Goal: Information Seeking & Learning: Learn about a topic

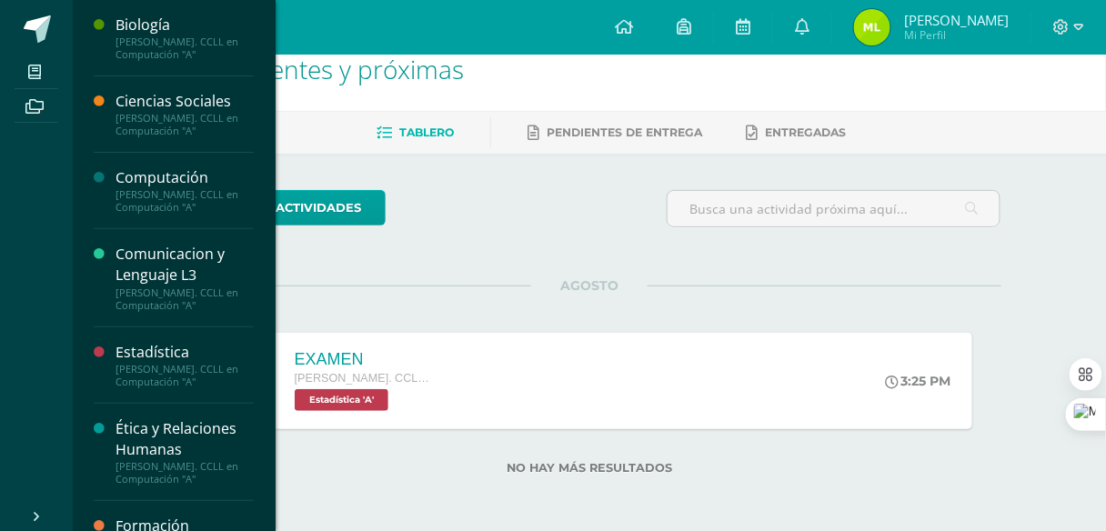
click at [194, 175] on div "Computación" at bounding box center [184, 177] width 138 height 21
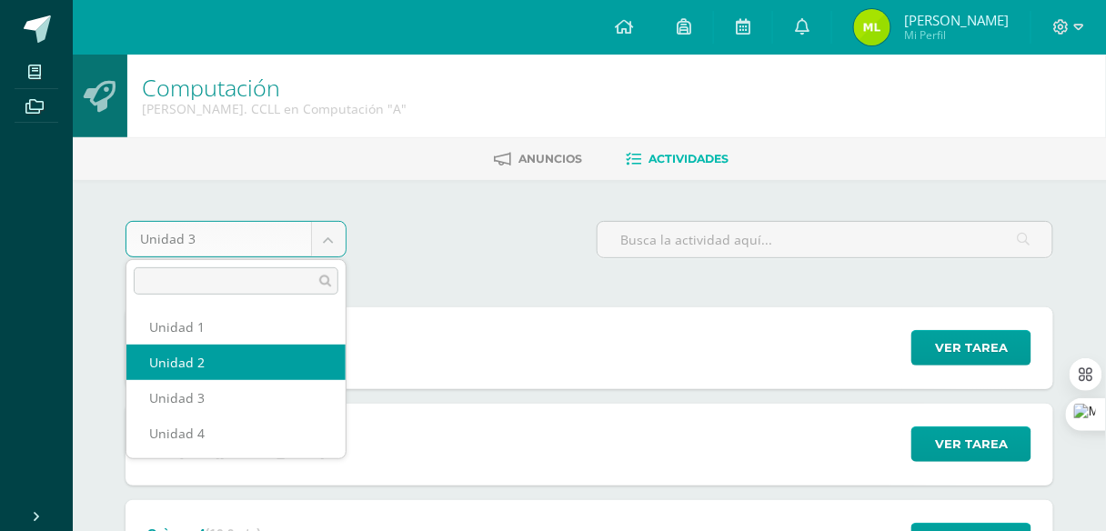
select select "Unidad 2"
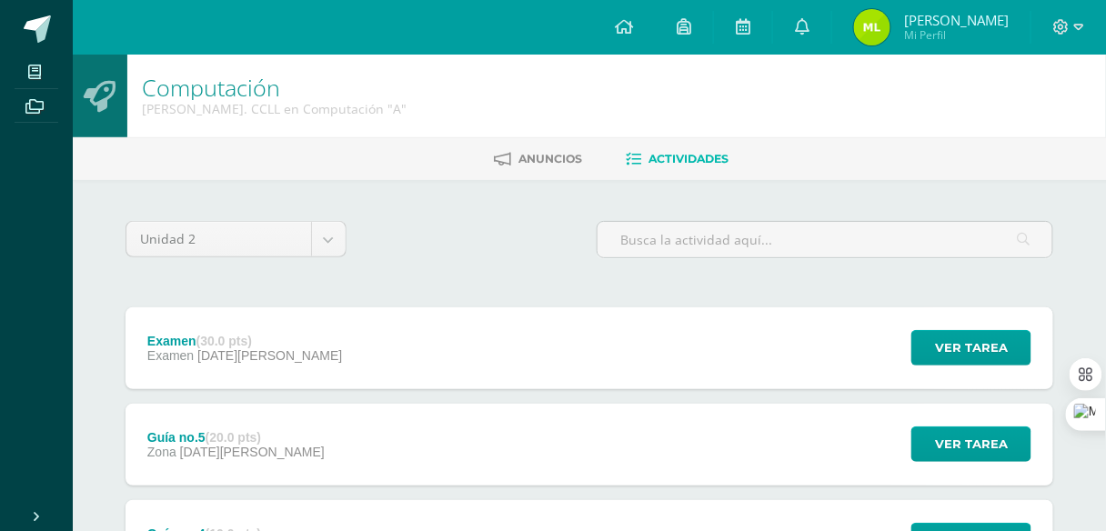
click at [306, 379] on div "Examen (30.0 pts) Examen 29 de Mayo Ver tarea Examen Computación Cargando conte…" at bounding box center [589, 348] width 928 height 82
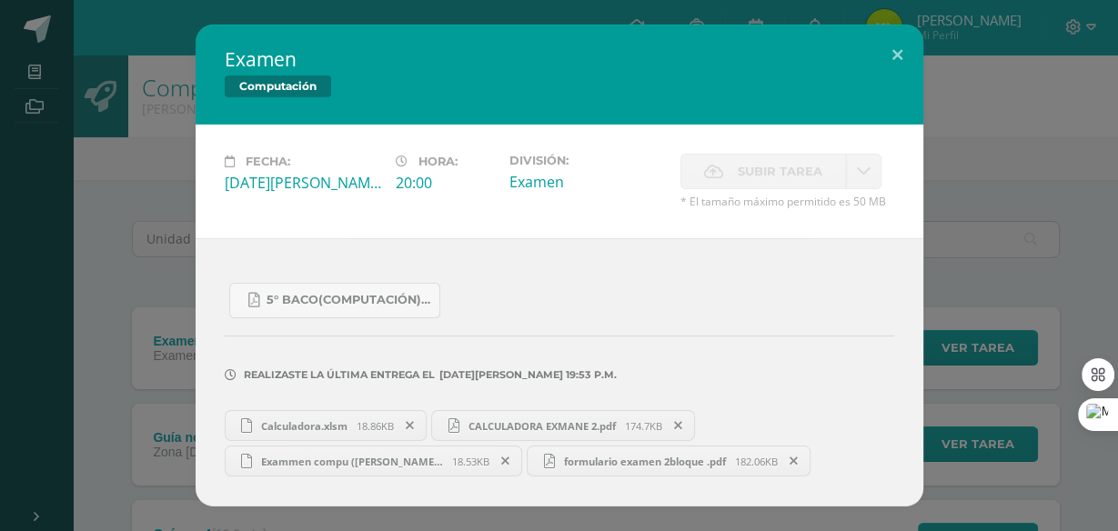
click at [506, 438] on link "CALCULADORA EXMANE 2.pdf 174.7KB" at bounding box center [563, 425] width 264 height 31
click at [580, 457] on span "formulario examen 2bloque .pdf" at bounding box center [645, 462] width 180 height 14
click at [353, 447] on link "Exammen compu (Merelyn) (1).xlsm 18.53KB" at bounding box center [374, 461] width 298 height 31
click at [115, 199] on div "Examen Computación Fecha: Jueves 29 de Mayo Hora: 20:00 División: Examen" at bounding box center [558, 266] width 1103 height 482
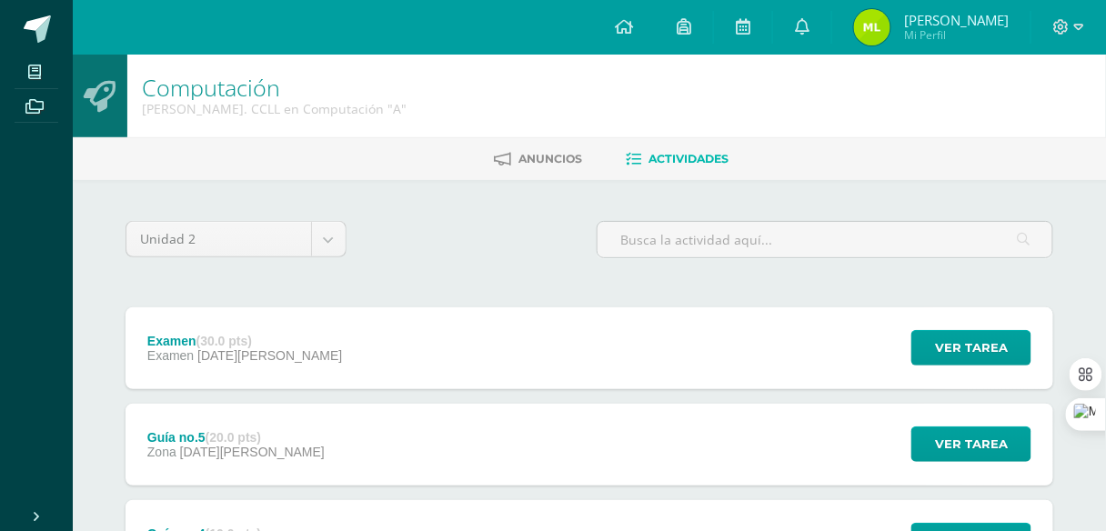
click at [273, 456] on div "Guía no.5 (20.0 pts) Zona 23 de Mayo" at bounding box center [235, 445] width 221 height 82
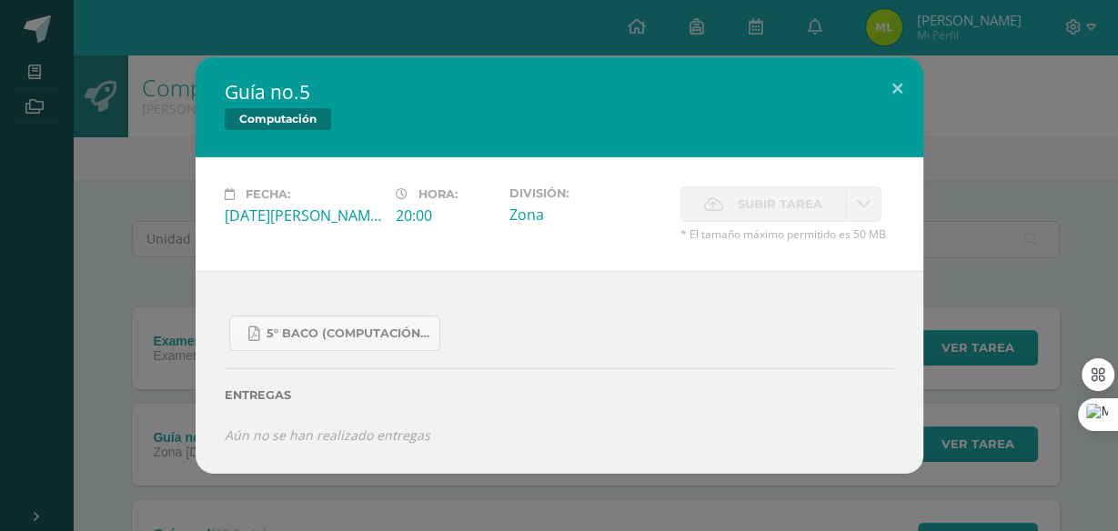
click at [153, 370] on div "Guía no.5 Computación Fecha: Viernes 23 de Mayo Hora: 20:00 División: Zona" at bounding box center [558, 265] width 1103 height 416
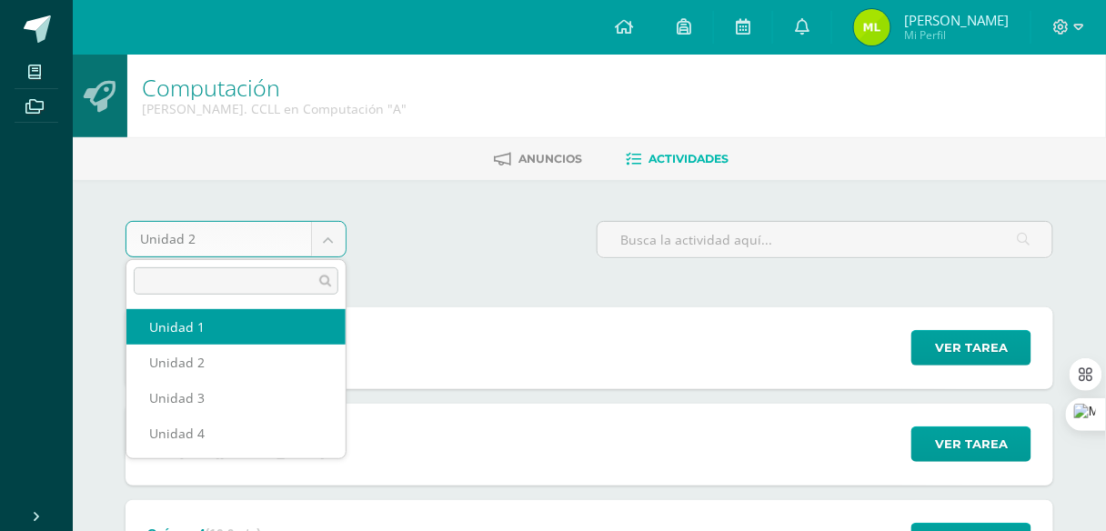
select select "Unidad 1"
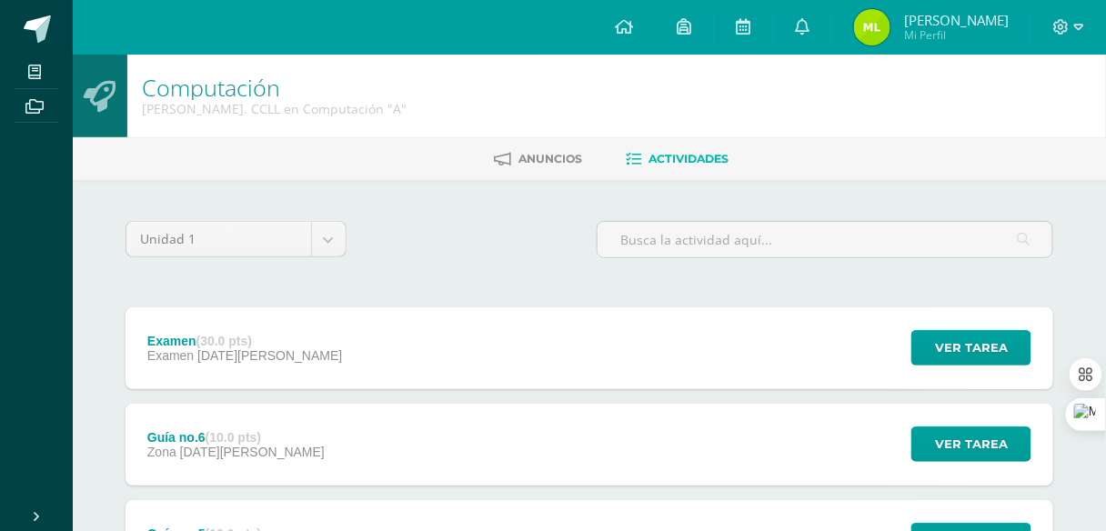
click at [292, 325] on div "Examen (30.0 pts) Examen [DATE][PERSON_NAME] Ver tarea Examen Computación Carga…" at bounding box center [589, 348] width 928 height 82
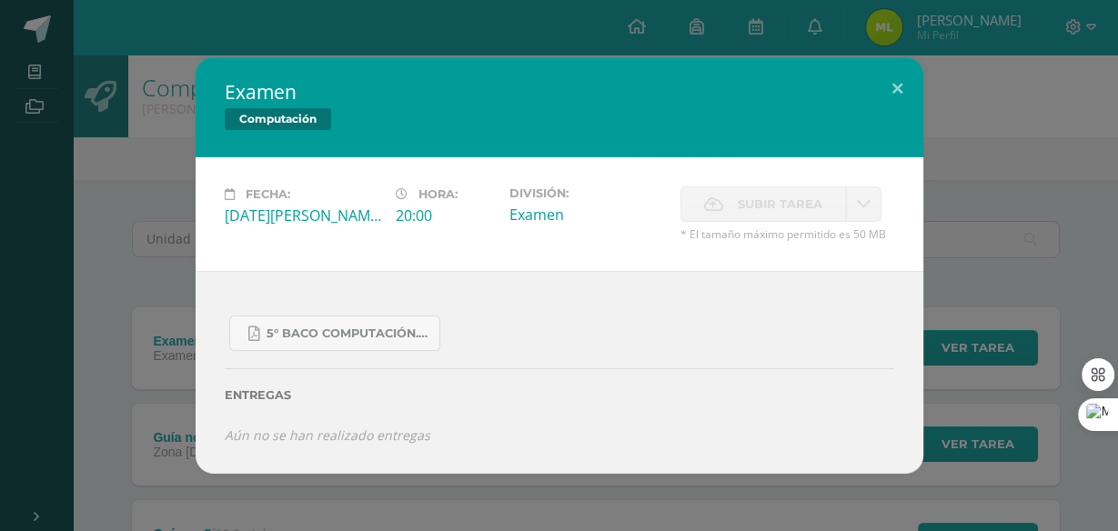
click at [101, 244] on div "Examen Computación Fecha: [DATE][PERSON_NAME] Hora: 20:00 División: Examen" at bounding box center [558, 265] width 1103 height 416
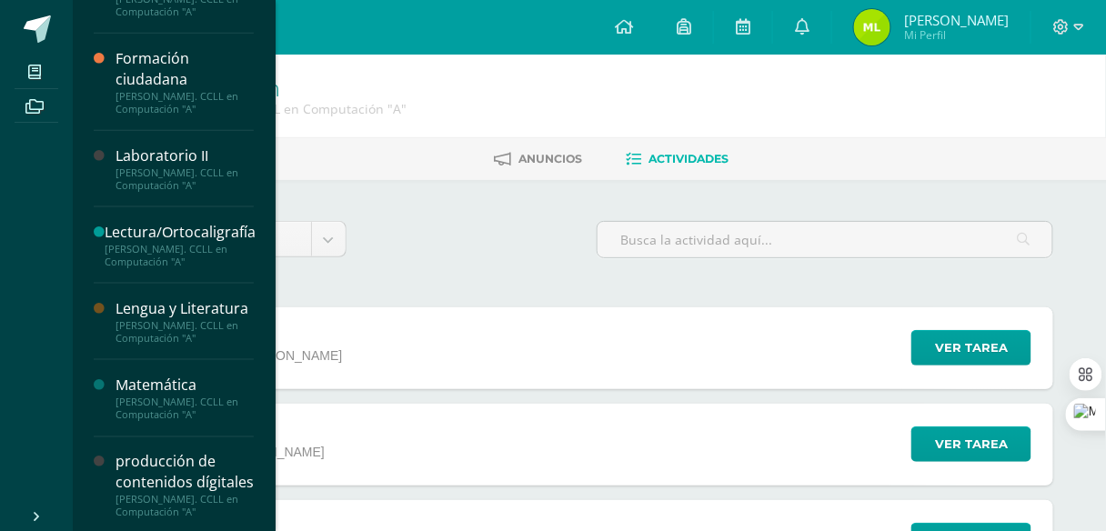
scroll to position [468, 0]
click at [169, 158] on div "Laboratorio II" at bounding box center [184, 155] width 138 height 21
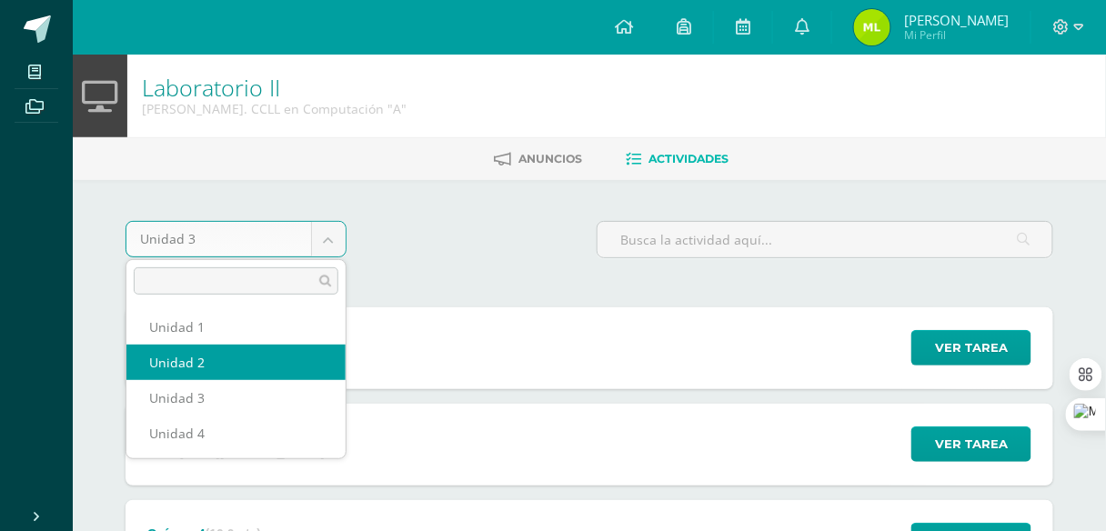
select select "Unidad 2"
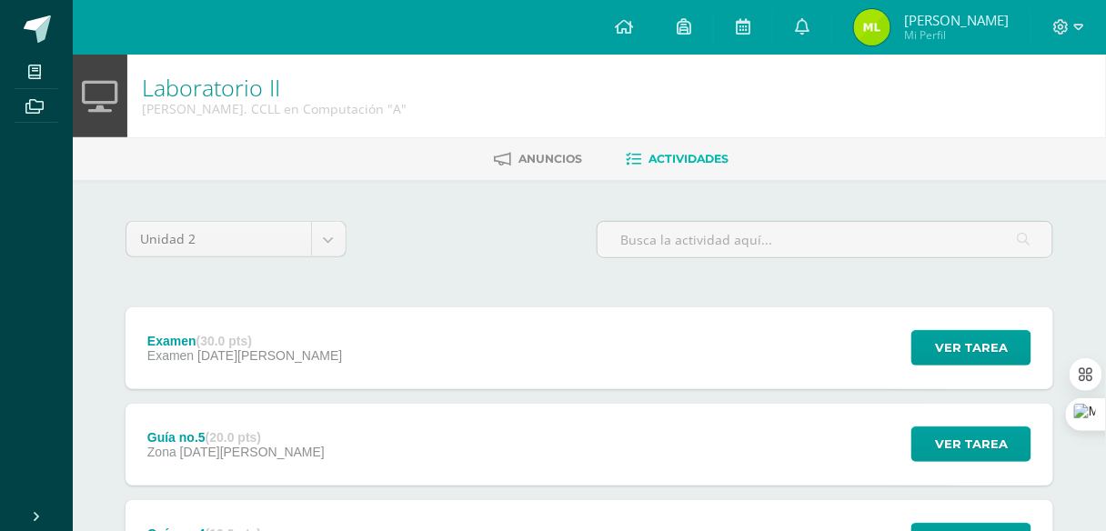
click at [291, 359] on div "Examen (30.0 pts) Examen [DATE][PERSON_NAME] Ver tarea Examen Laboratorio II Ca…" at bounding box center [589, 348] width 928 height 82
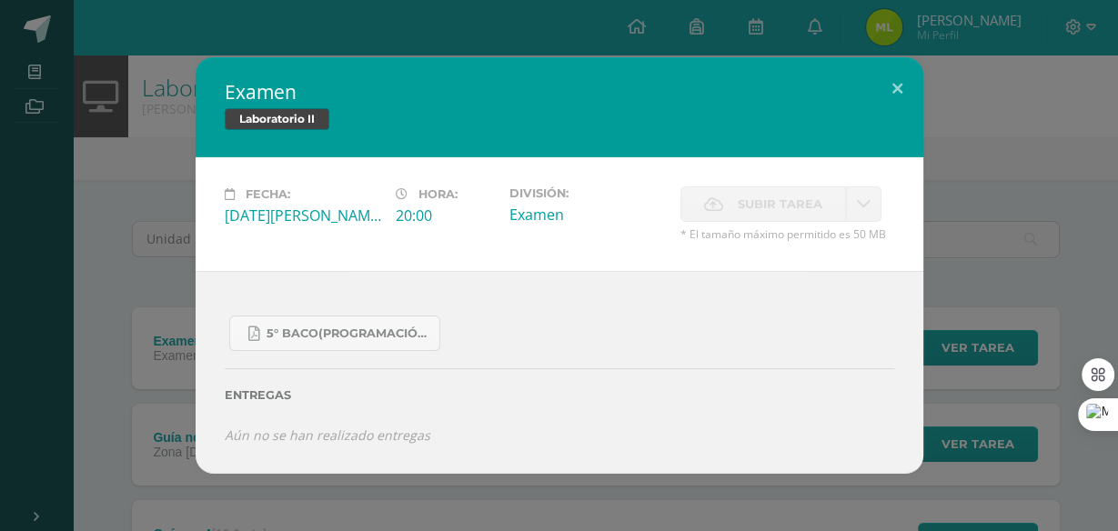
click at [21, 243] on div "Examen Laboratorio II Fecha: [DATE][PERSON_NAME] Hora: 20:00 División: Examen" at bounding box center [558, 265] width 1103 height 416
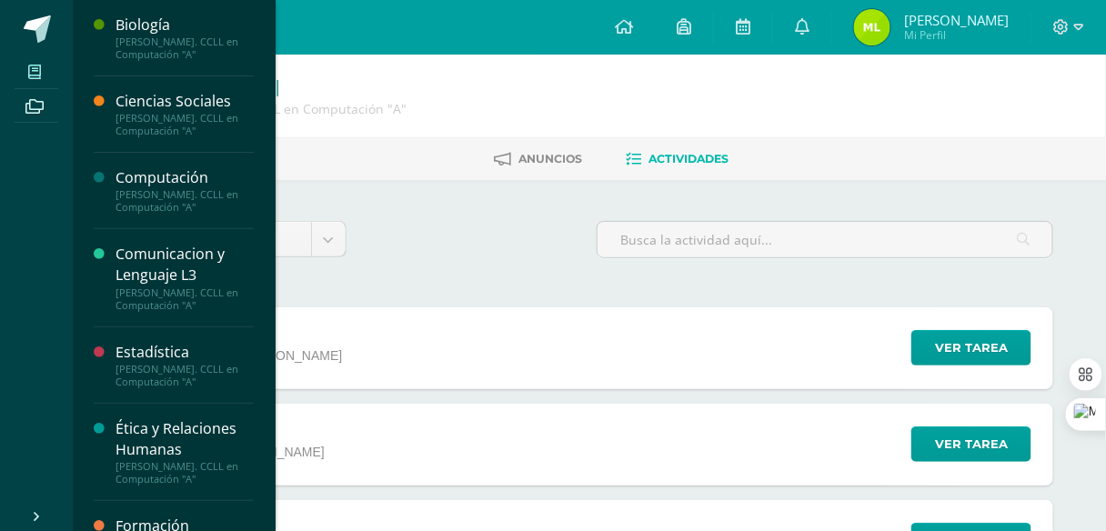
click at [27, 61] on span at bounding box center [35, 71] width 41 height 25
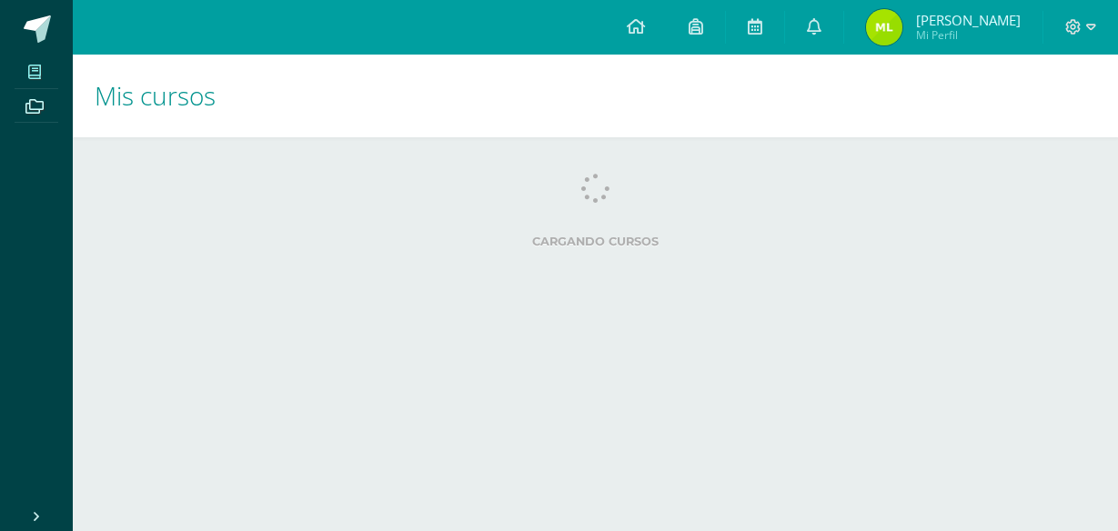
click at [451, 292] on html "Mis cursos Archivos Cerrar panel Biología [PERSON_NAME]. CCLL en Computación "A…" at bounding box center [559, 146] width 1118 height 292
drag, startPoint x: 0, startPoint y: 0, endPoint x: 321, endPoint y: 316, distance: 450.1
click at [321, 292] on html "Mis cursos Archivos Cerrar panel Biología [PERSON_NAME]. CCLL en Computación "A…" at bounding box center [559, 146] width 1118 height 292
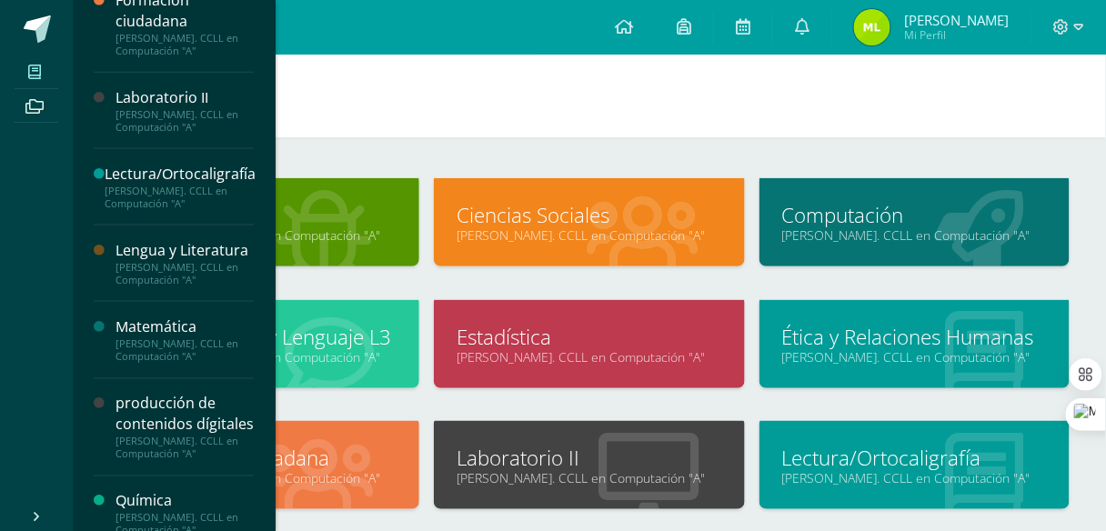
scroll to position [661, 0]
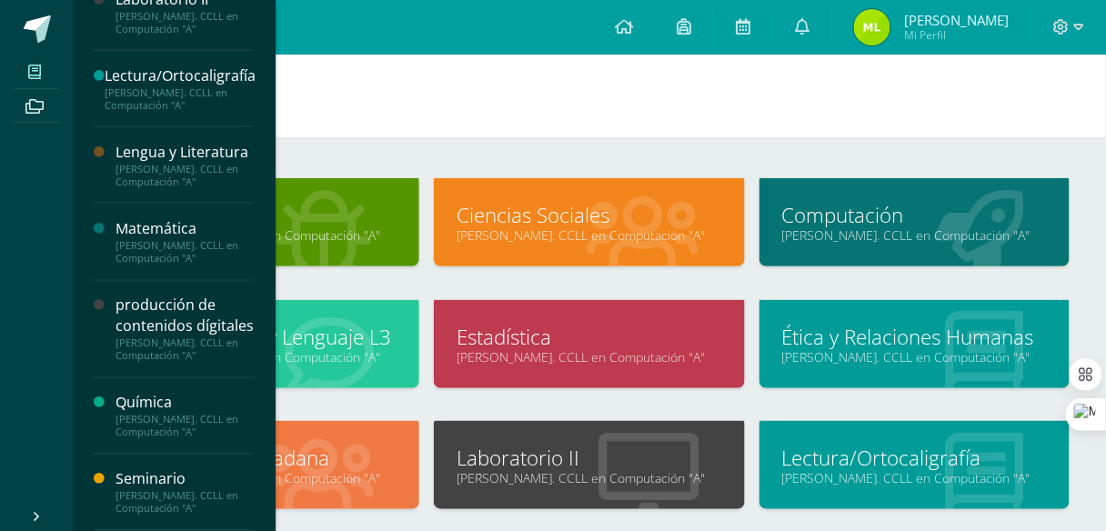
click at [165, 329] on div "producción de contenidos dígitales" at bounding box center [184, 317] width 138 height 42
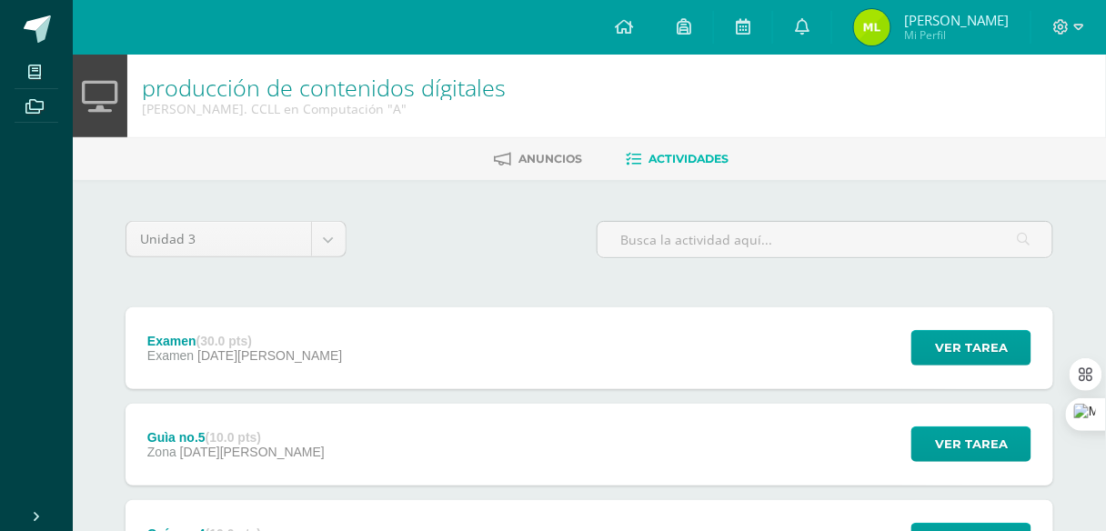
click at [236, 340] on strong "(30.0 pts)" at bounding box center [223, 341] width 55 height 15
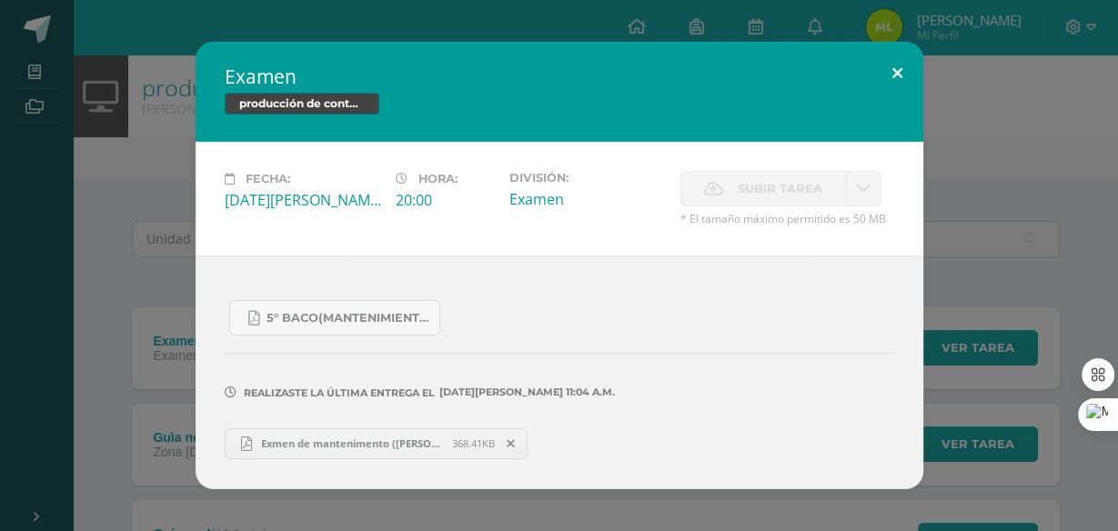
click at [884, 74] on button at bounding box center [897, 73] width 52 height 62
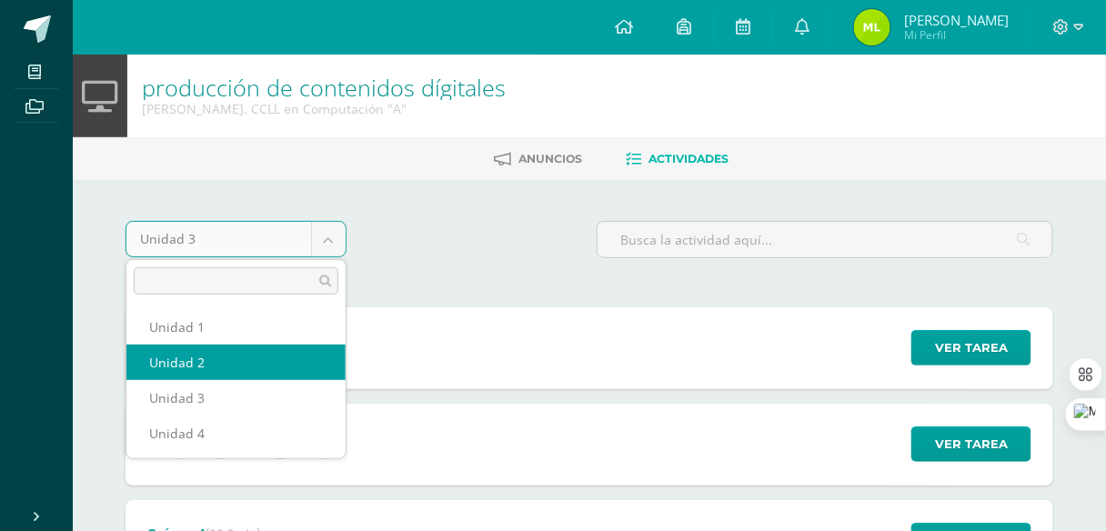
select select "Unidad 2"
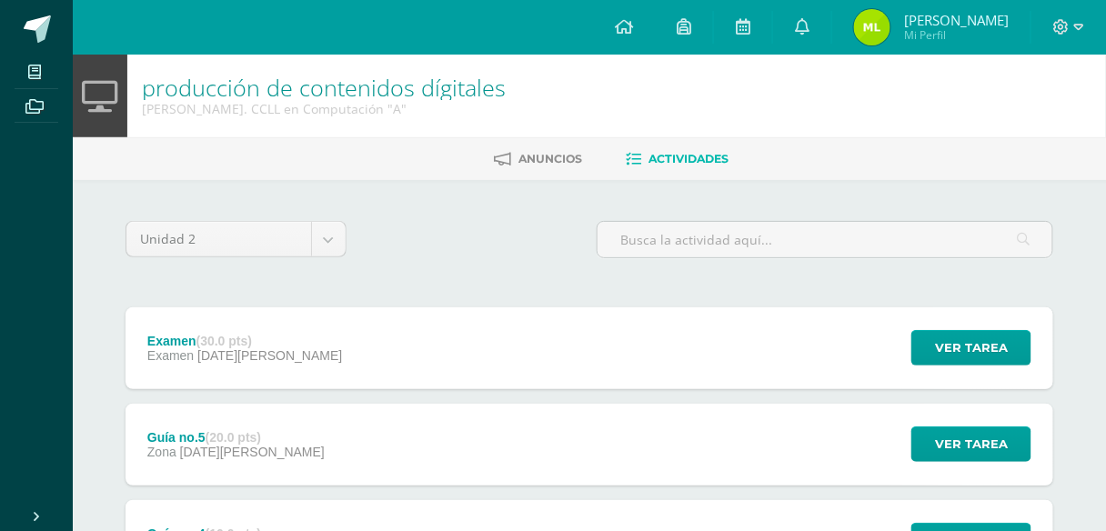
click at [298, 357] on div "Examen (30.0 pts) Examen 27 de Mayo Ver tarea Examen producción de contenidos d…" at bounding box center [589, 348] width 928 height 82
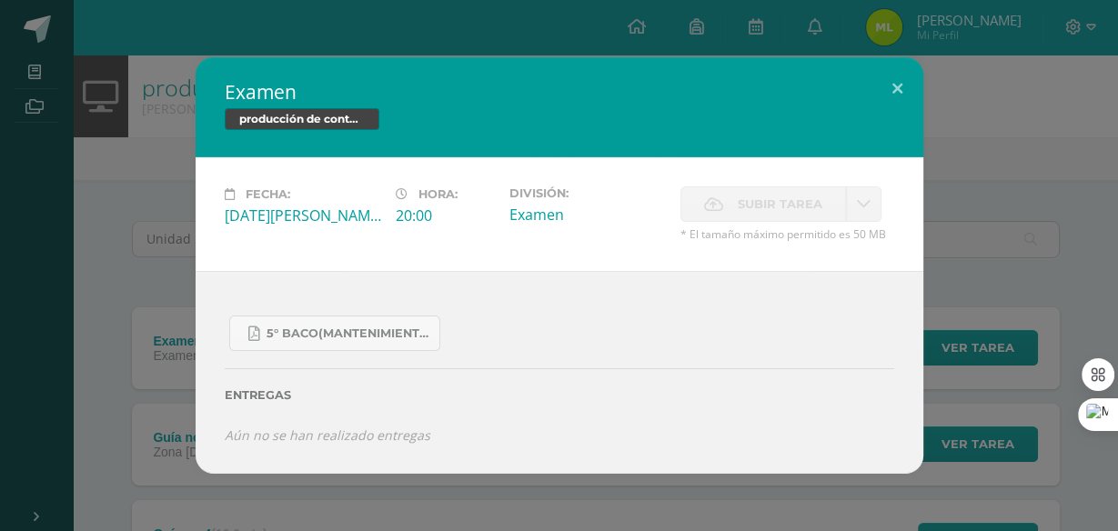
click at [180, 349] on div "Examen producción de contenidos dígitales Fecha: Martes 27 de Mayo Hora: 20:00 …" at bounding box center [558, 265] width 1103 height 416
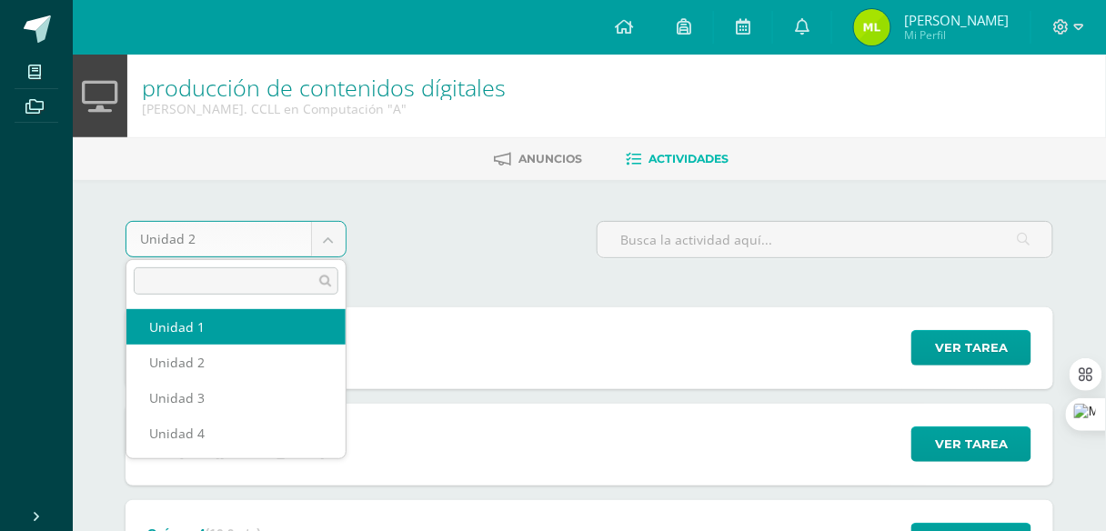
select select "Unidad 1"
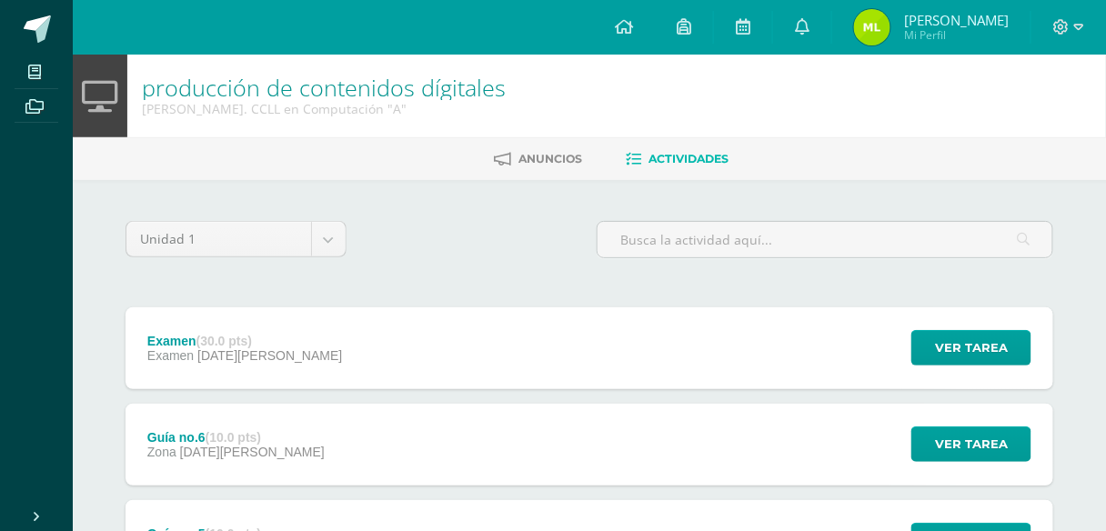
click at [296, 344] on div "Examen (30.0 pts) Examen [DATE][PERSON_NAME] Ver tarea Examen producción de con…" at bounding box center [589, 348] width 928 height 82
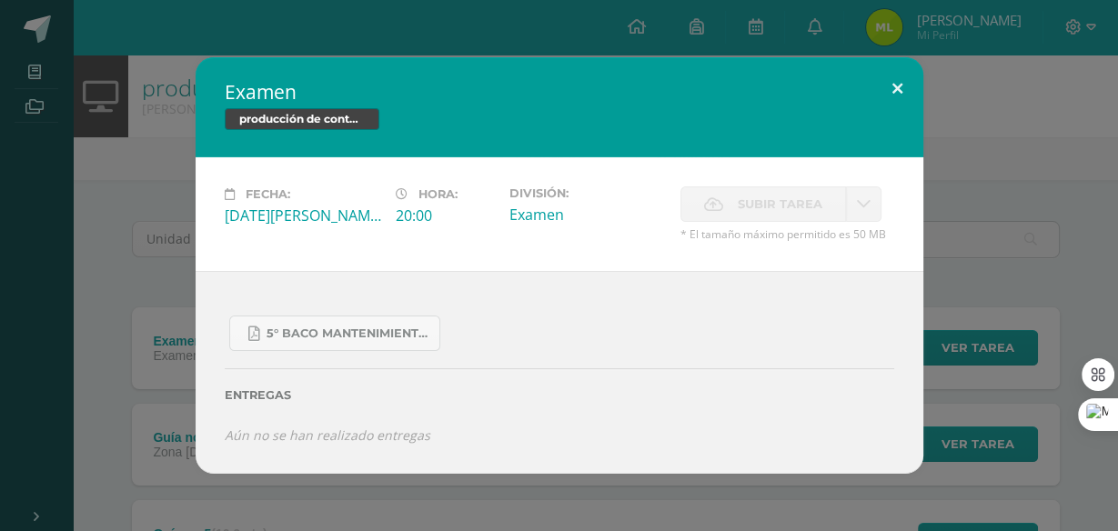
click at [897, 92] on button at bounding box center [897, 88] width 52 height 62
